Goal: Contribute content

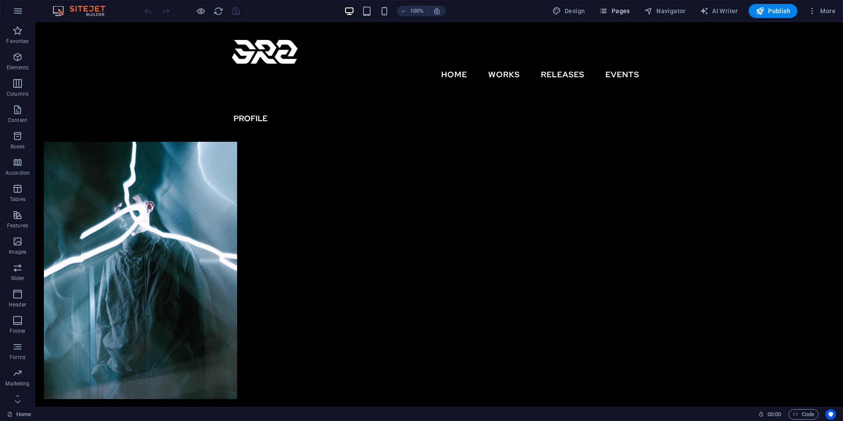
click at [626, 11] on span "Pages" at bounding box center [614, 11] width 31 height 9
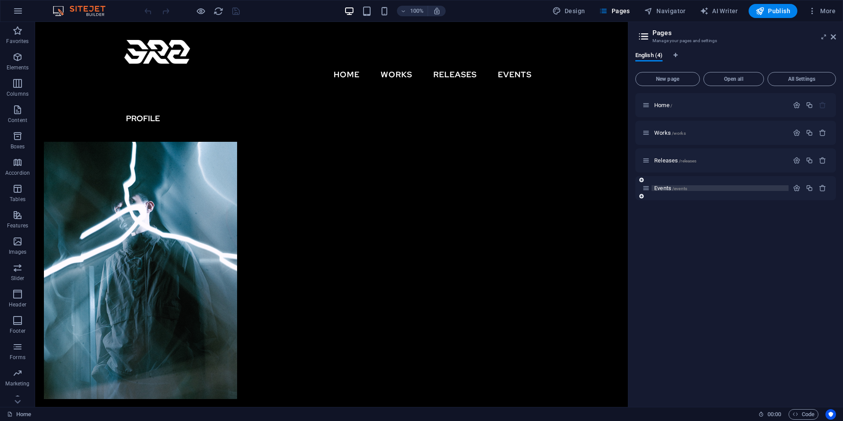
click at [685, 189] on span "/events" at bounding box center [679, 188] width 15 height 5
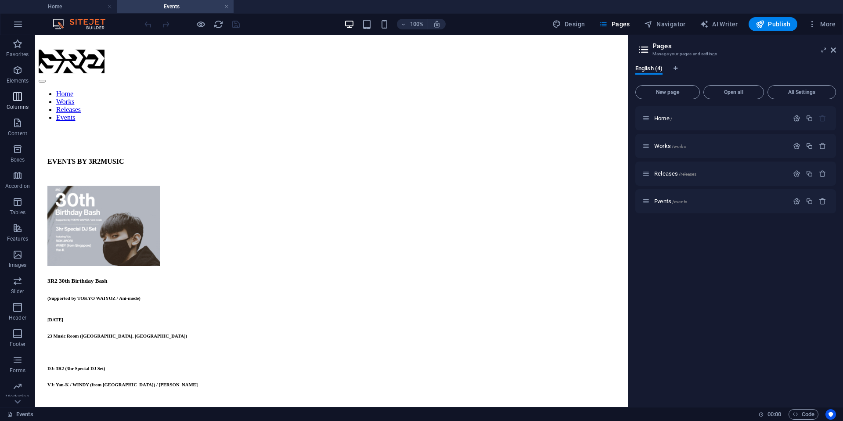
click at [17, 99] on icon "button" at bounding box center [17, 96] width 11 height 11
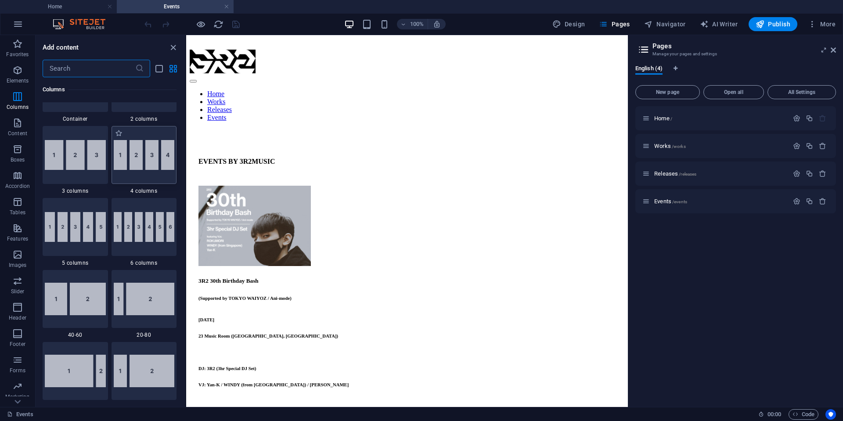
scroll to position [435, 0]
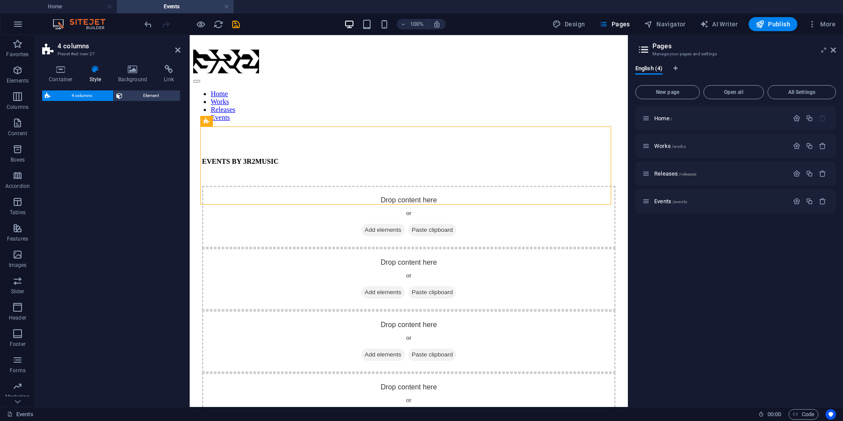
select select "rem"
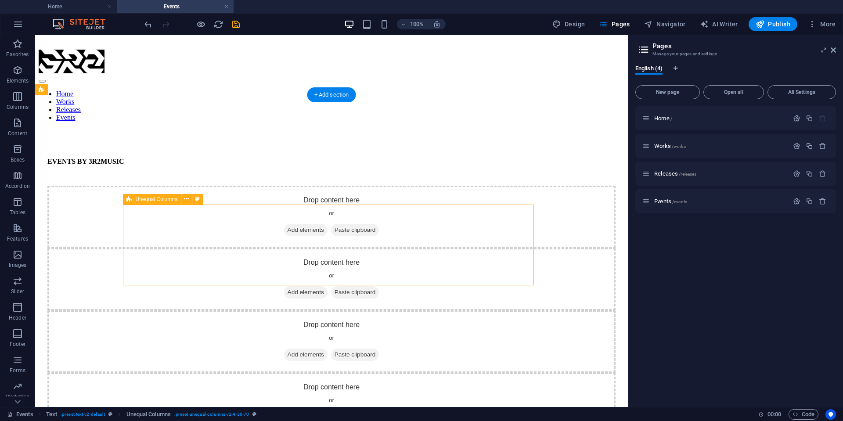
drag, startPoint x: 243, startPoint y: 244, endPoint x: 205, endPoint y: 249, distance: 38.1
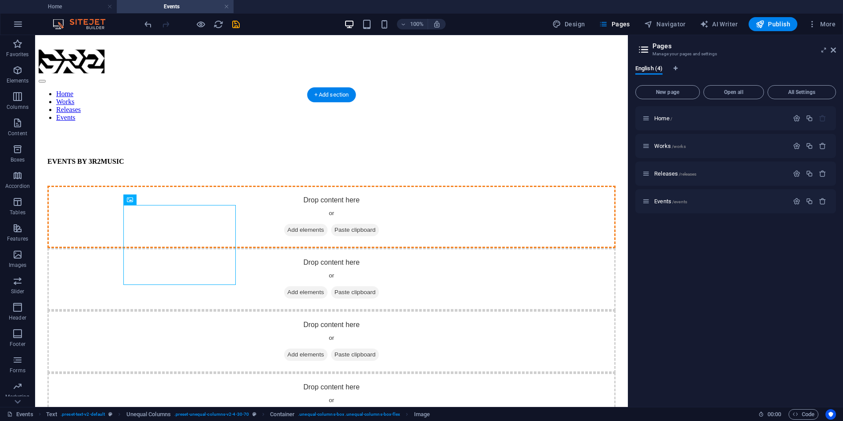
drag, startPoint x: 174, startPoint y: 258, endPoint x: 178, endPoint y: 166, distance: 91.8
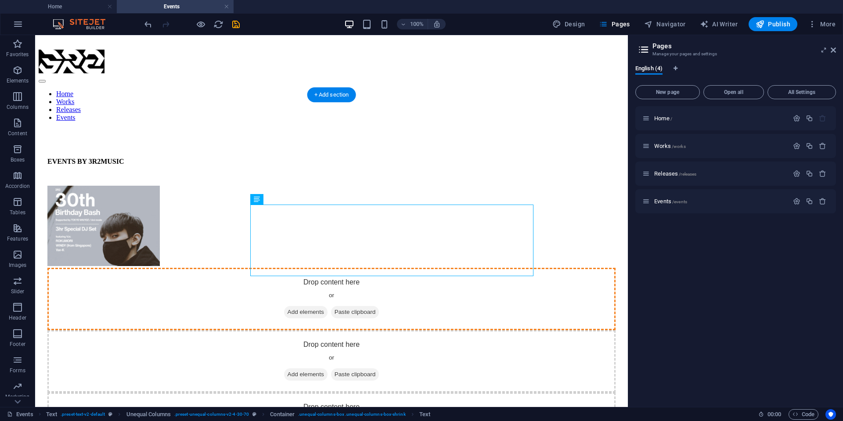
drag, startPoint x: 382, startPoint y: 223, endPoint x: 294, endPoint y: 160, distance: 108.1
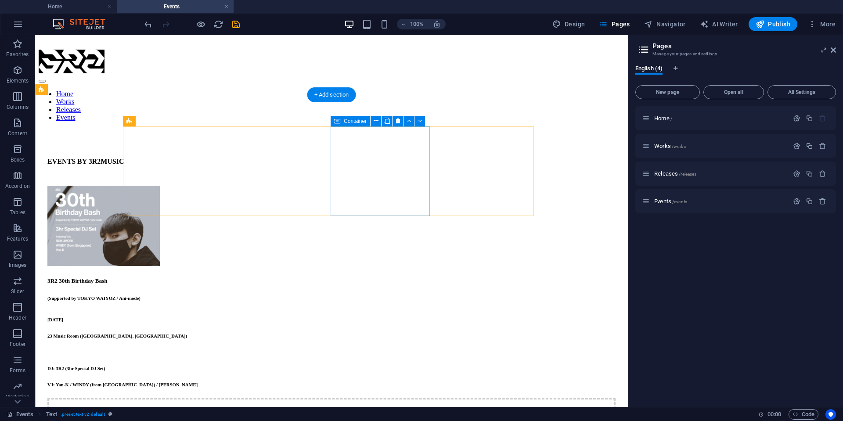
click at [331, 398] on div "Drop content here or Add elements Paste clipboard" at bounding box center [331, 429] width 568 height 62
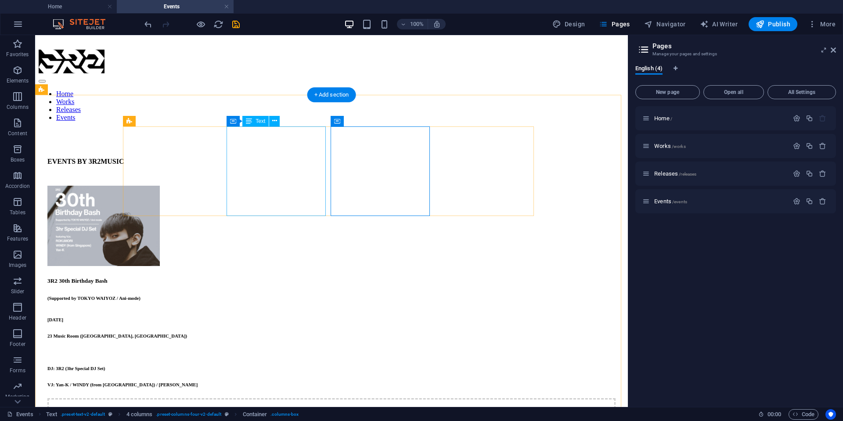
click at [321, 278] on div "3R2 30th Birthday Bash (Supported by TOKYO WAIYOZ / Ani-mode) [DATE] 23 Music R…" at bounding box center [331, 333] width 568 height 110
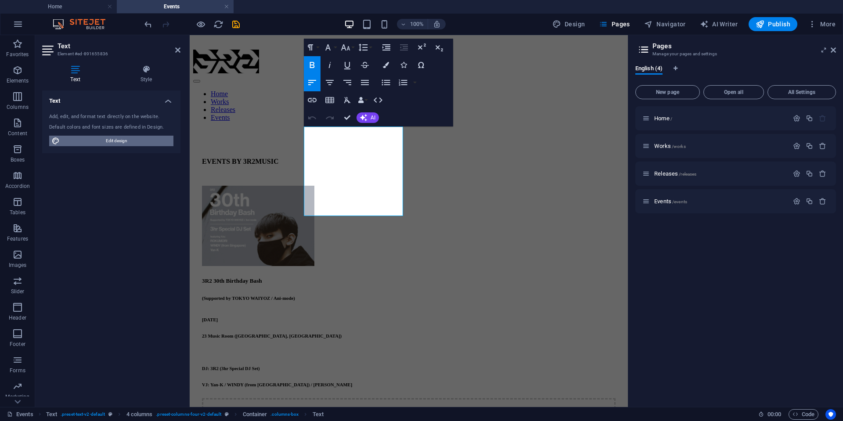
click at [123, 141] on span "Edit design" at bounding box center [116, 141] width 108 height 11
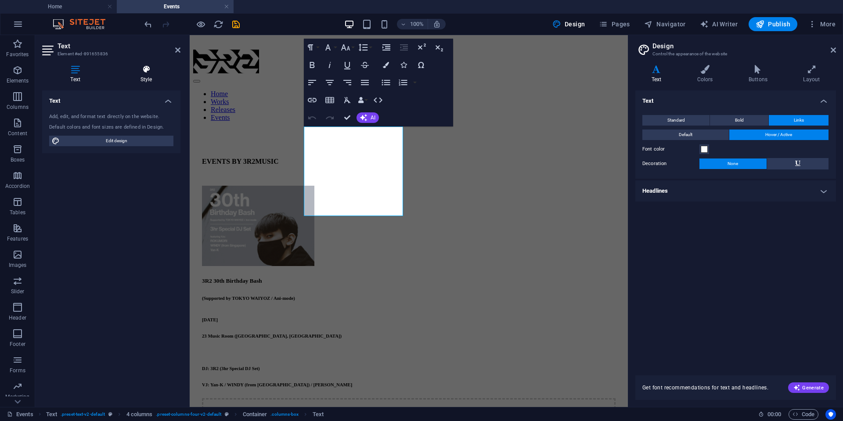
click at [148, 77] on h4 "Style" at bounding box center [146, 74] width 68 height 18
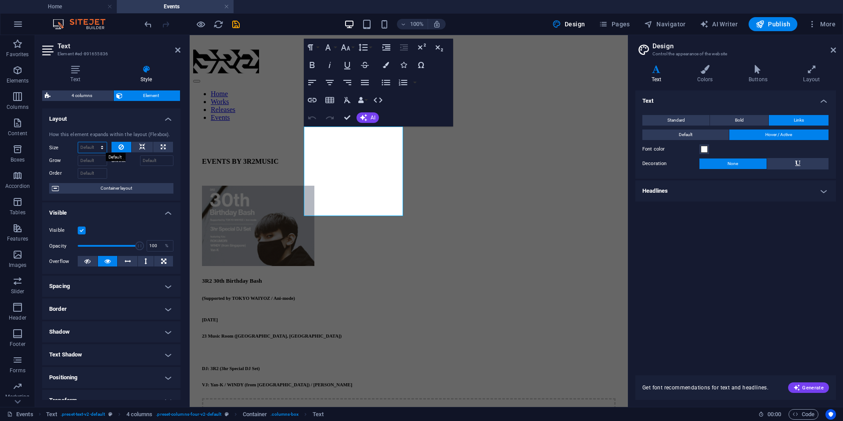
click at [91, 147] on select "Default auto px % 1/1 1/2 1/3 1/4 1/5 1/6 1/7 1/8 1/9 1/10" at bounding box center [92, 147] width 29 height 11
select select "px"
click at [93, 142] on select "Default auto px % 1/1 1/2 1/3 1/4 1/5 1/6 1/7 1/8 1/9 1/10" at bounding box center [92, 147] width 29 height 11
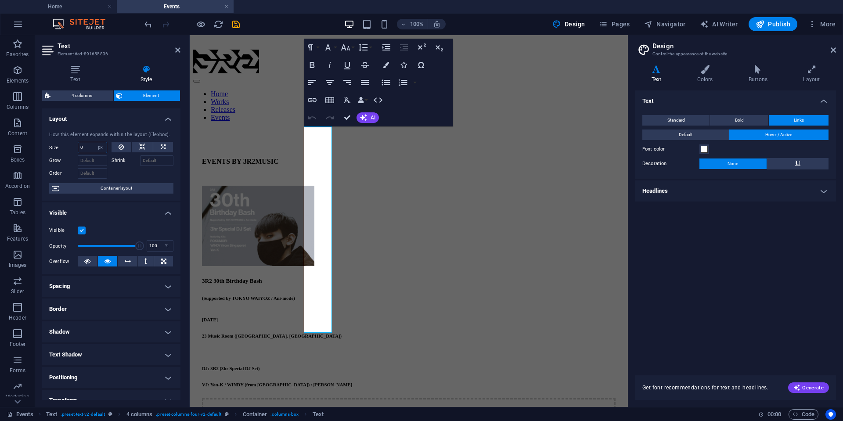
click at [92, 146] on input "0" at bounding box center [92, 147] width 29 height 11
drag, startPoint x: 88, startPoint y: 151, endPoint x: 65, endPoint y: 148, distance: 22.6
click at [65, 148] on div "Size 0 Default auto px % 1/1 1/2 1/3 1/4 1/5 1/6 1/7 1/8 1/9 1/10" at bounding box center [78, 147] width 58 height 11
drag, startPoint x: 92, startPoint y: 147, endPoint x: 47, endPoint y: 148, distance: 45.7
click at [42, 147] on div "How this element expands within the layout (Flexbox). Size 50 Default auto px %…" at bounding box center [111, 162] width 138 height 77
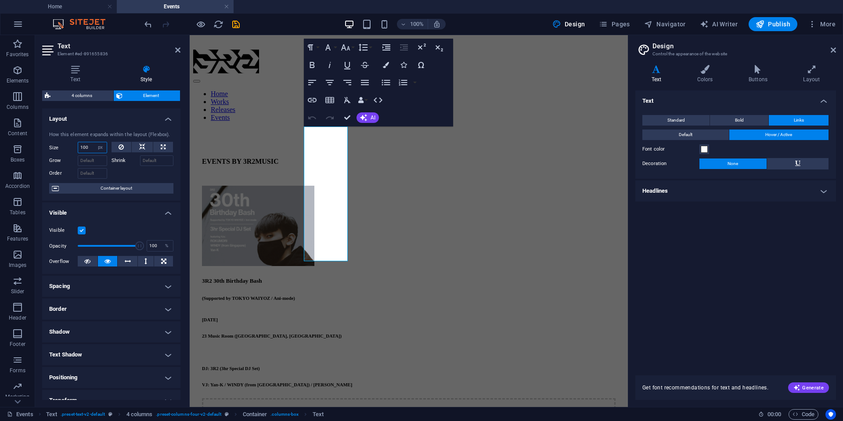
drag, startPoint x: 96, startPoint y: 147, endPoint x: 87, endPoint y: 151, distance: 10.0
click at [87, 151] on div "100 Default auto px % 1/1 1/2 1/3 1/4 1/5 1/6 1/7 1/8 1/9 1/10" at bounding box center [92, 147] width 29 height 11
drag, startPoint x: 88, startPoint y: 151, endPoint x: 50, endPoint y: 143, distance: 38.9
click at [53, 147] on div "Size 100 Default auto px % 1/1 1/2 1/3 1/4 1/5 1/6 1/7 1/8 1/9 1/10" at bounding box center [78, 147] width 58 height 11
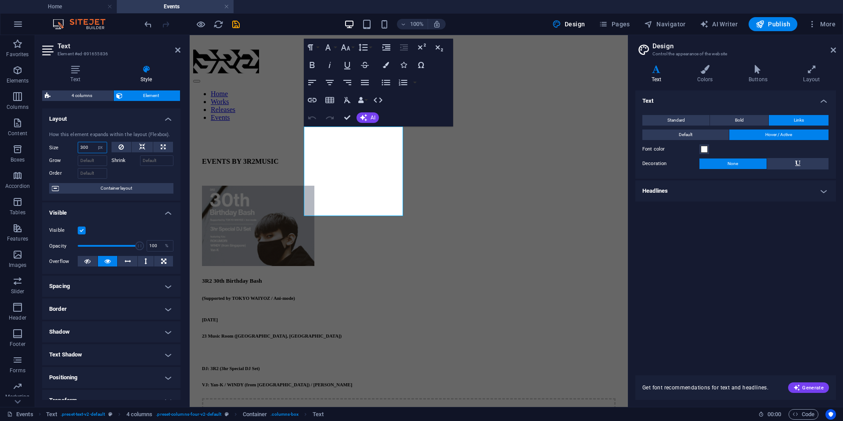
drag, startPoint x: 90, startPoint y: 146, endPoint x: 70, endPoint y: 143, distance: 20.4
click at [70, 143] on div "Size 300 Default auto px % 1/1 1/2 1/3 1/4 1/5 1/6 1/7 1/8 1/9 1/10" at bounding box center [78, 147] width 58 height 11
type input "500"
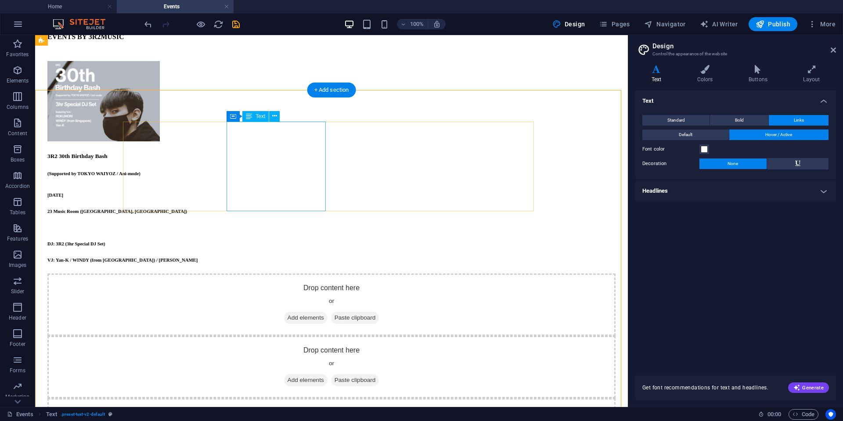
scroll to position [0, 0]
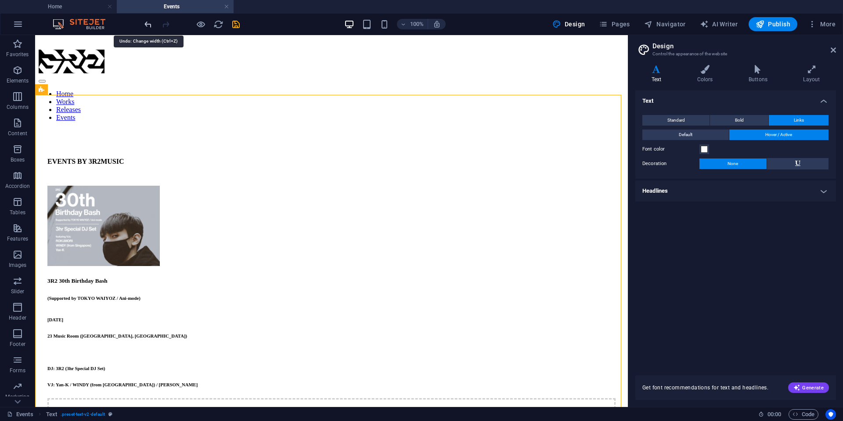
click at [151, 23] on icon "undo" at bounding box center [148, 24] width 10 height 10
click at [151, 22] on icon "undo" at bounding box center [148, 24] width 10 height 10
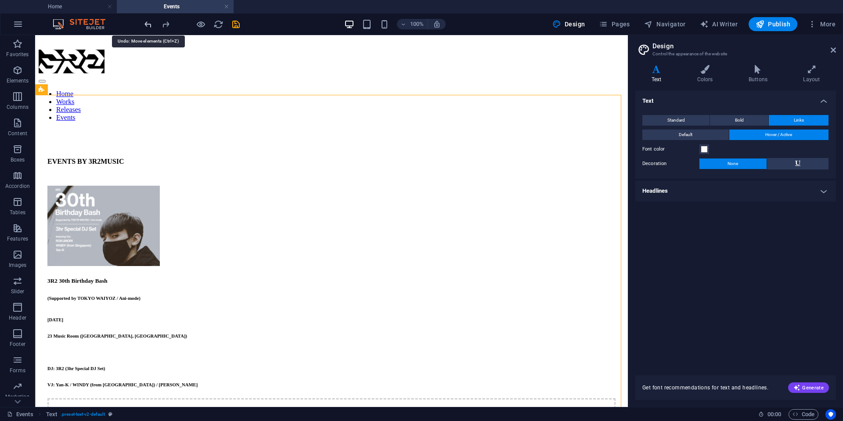
click at [151, 22] on icon "undo" at bounding box center [148, 24] width 10 height 10
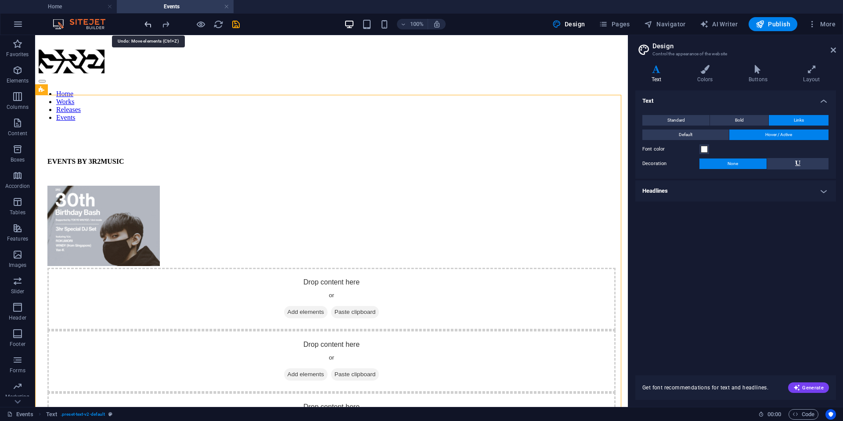
click at [150, 22] on icon "undo" at bounding box center [148, 24] width 10 height 10
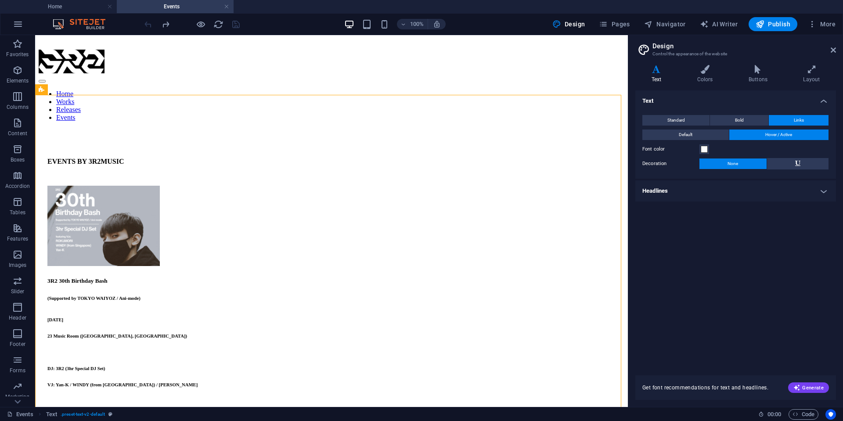
click at [150, 22] on div at bounding box center [192, 24] width 98 height 14
